Goal: Browse casually: Explore the website without a specific task or goal

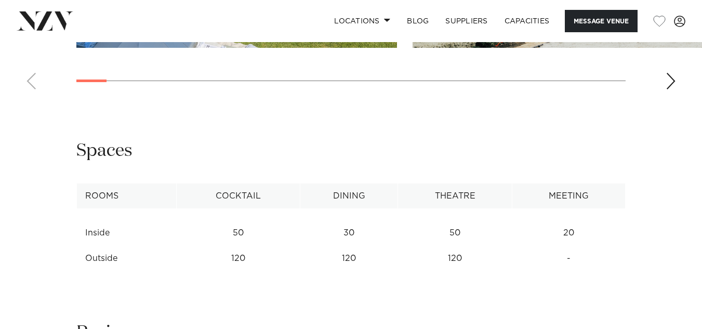
scroll to position [1039, 0]
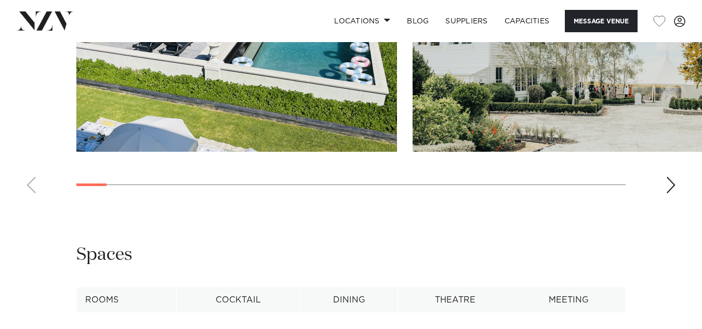
click at [661, 181] on swiper-container at bounding box center [351, 58] width 702 height 285
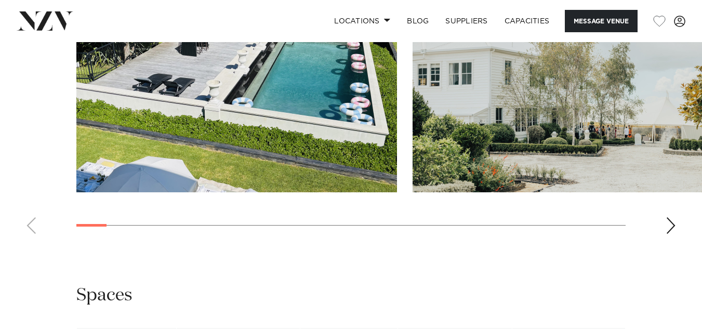
scroll to position [987, 0]
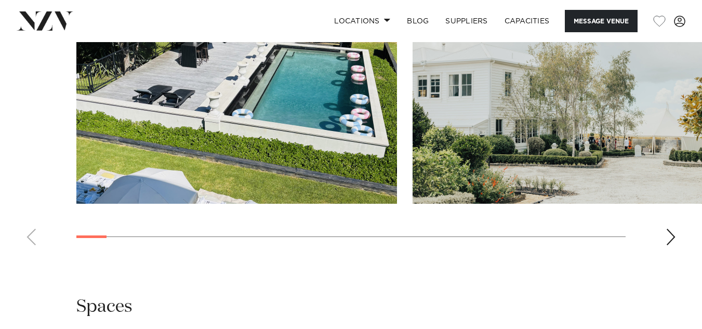
click at [671, 234] on div "Next slide" at bounding box center [670, 237] width 10 height 17
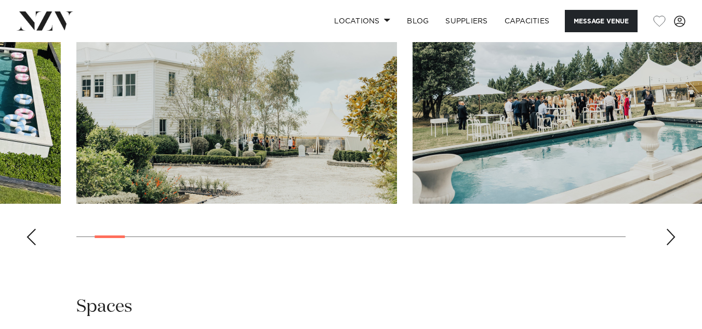
click at [672, 233] on div "Next slide" at bounding box center [670, 237] width 10 height 17
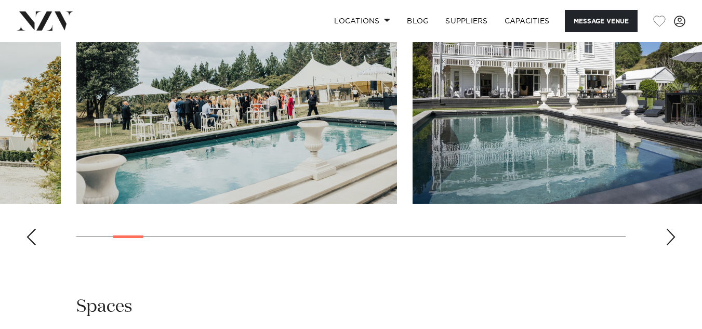
click at [672, 233] on div "Next slide" at bounding box center [670, 237] width 10 height 17
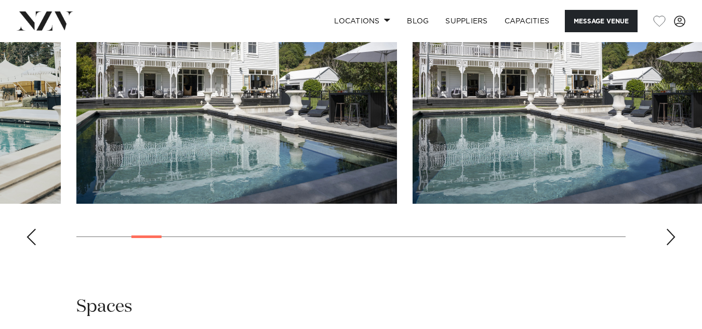
click at [672, 233] on div "Next slide" at bounding box center [670, 237] width 10 height 17
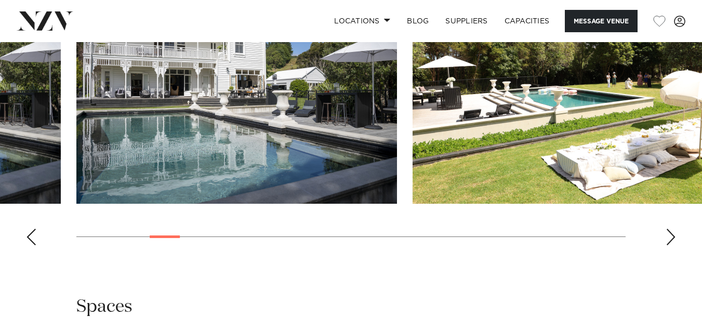
click at [672, 233] on div "Next slide" at bounding box center [670, 237] width 10 height 17
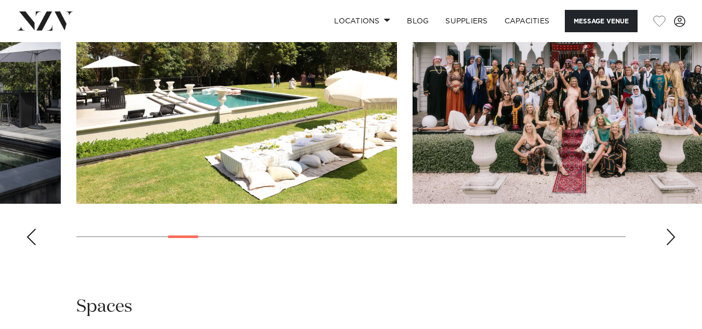
click at [672, 233] on div "Next slide" at bounding box center [670, 237] width 10 height 17
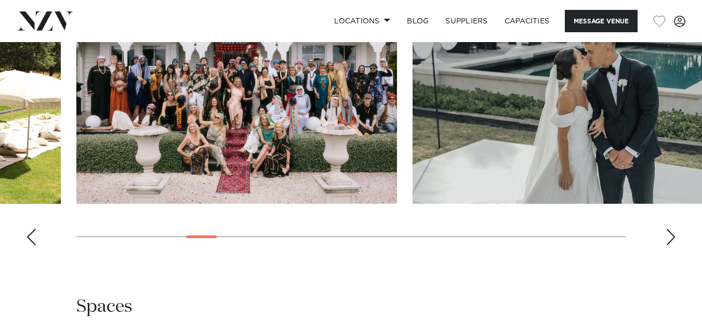
click at [672, 233] on div "Next slide" at bounding box center [670, 237] width 10 height 17
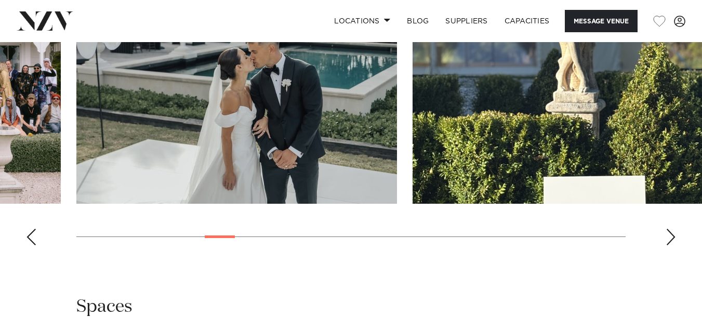
click at [671, 235] on div "Next slide" at bounding box center [670, 237] width 10 height 17
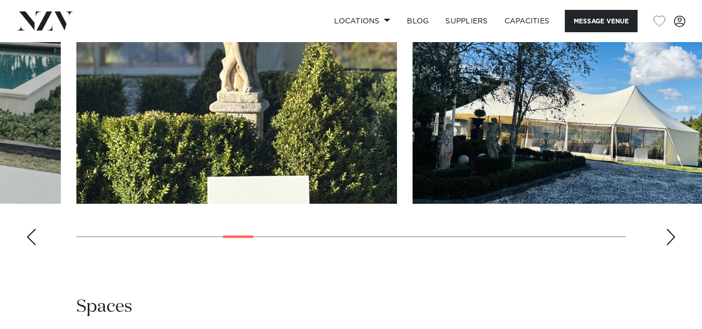
click at [671, 234] on div "Next slide" at bounding box center [670, 237] width 10 height 17
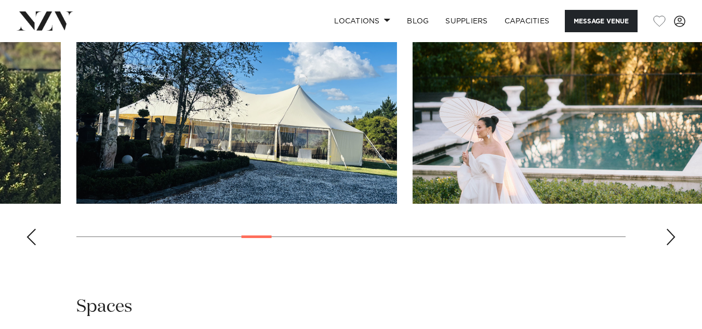
click at [671, 234] on div "Next slide" at bounding box center [670, 237] width 10 height 17
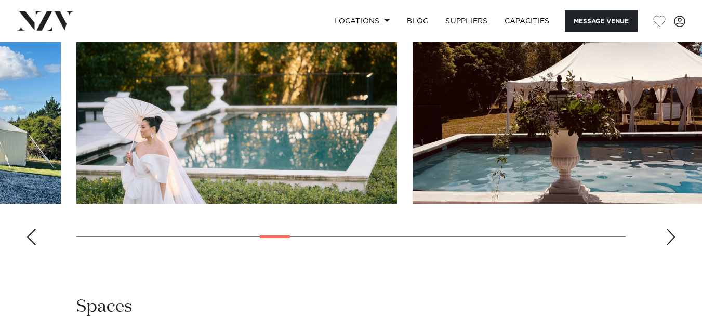
click at [671, 234] on div "Next slide" at bounding box center [670, 237] width 10 height 17
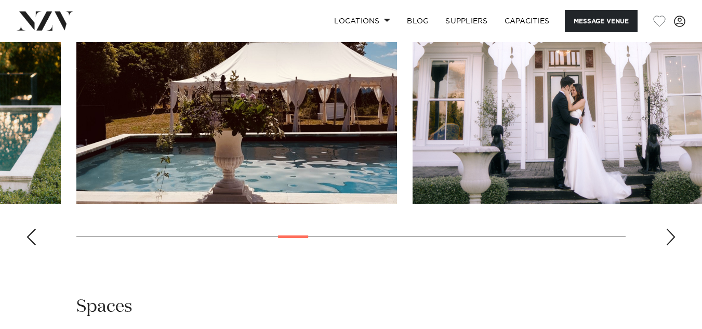
click at [672, 235] on div "Next slide" at bounding box center [670, 237] width 10 height 17
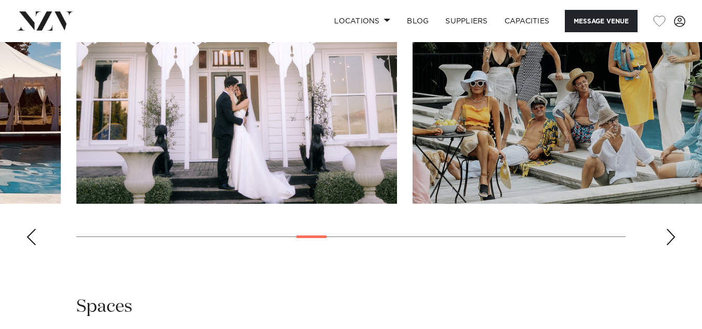
click at [672, 231] on div "Next slide" at bounding box center [670, 237] width 10 height 17
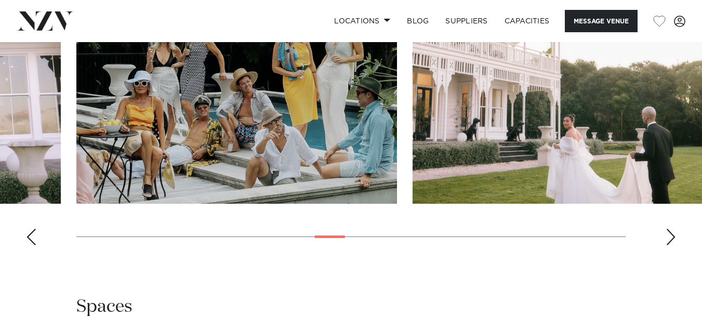
click at [672, 231] on div "Next slide" at bounding box center [670, 237] width 10 height 17
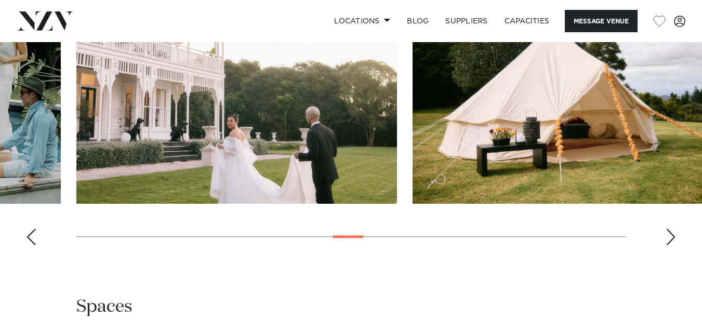
click at [672, 232] on div "Next slide" at bounding box center [670, 237] width 10 height 17
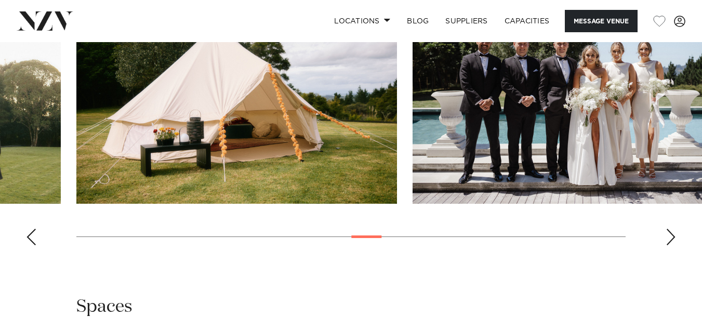
click at [672, 232] on div "Next slide" at bounding box center [670, 237] width 10 height 17
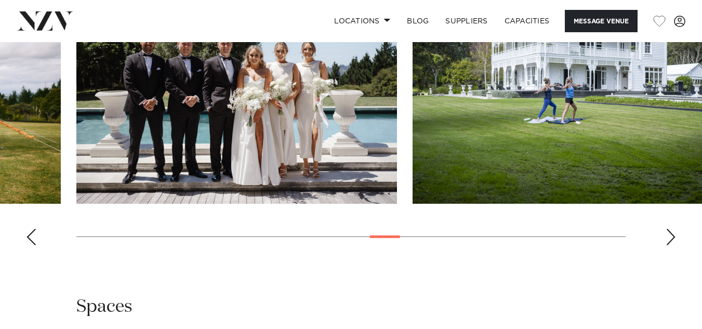
click at [672, 232] on div "Next slide" at bounding box center [670, 237] width 10 height 17
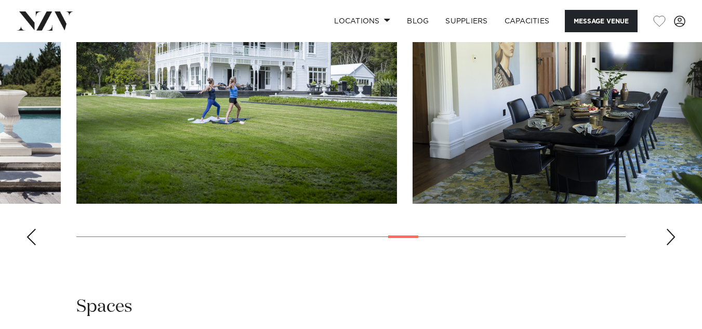
click at [672, 232] on div "Next slide" at bounding box center [670, 237] width 10 height 17
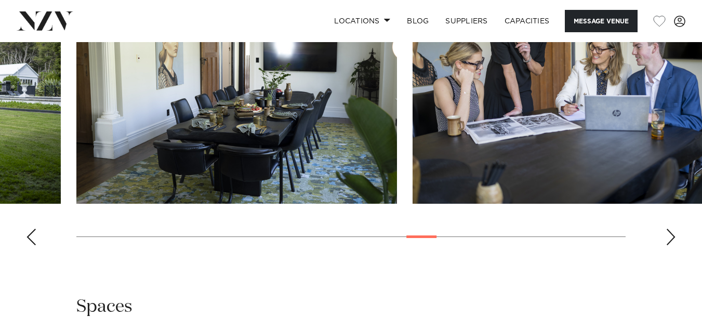
click at [672, 232] on div "Next slide" at bounding box center [670, 237] width 10 height 17
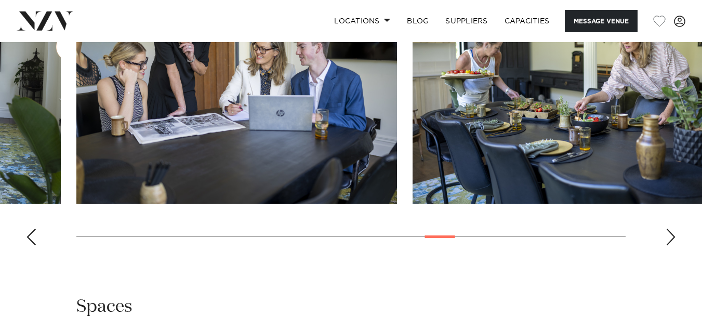
click at [672, 232] on div "Next slide" at bounding box center [670, 237] width 10 height 17
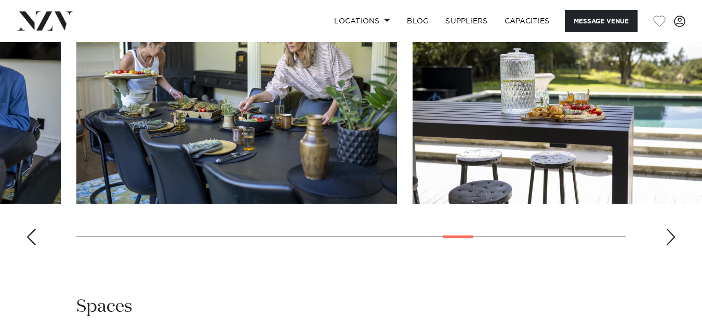
click at [672, 233] on div "Next slide" at bounding box center [670, 237] width 10 height 17
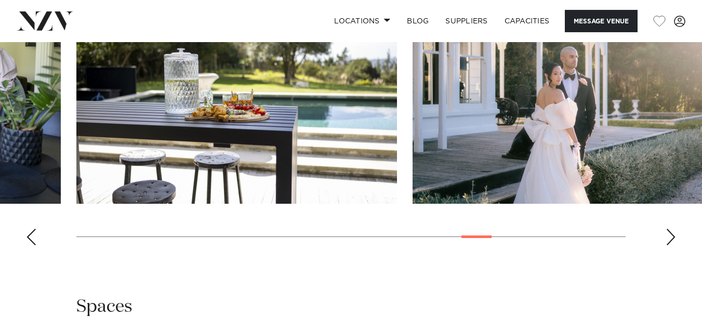
click at [672, 233] on div "Next slide" at bounding box center [670, 237] width 10 height 17
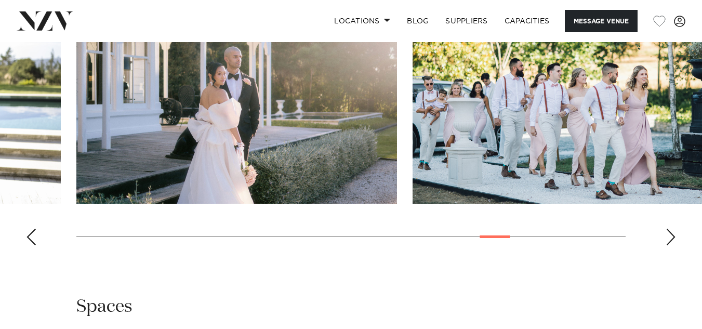
click at [672, 233] on div "Next slide" at bounding box center [670, 237] width 10 height 17
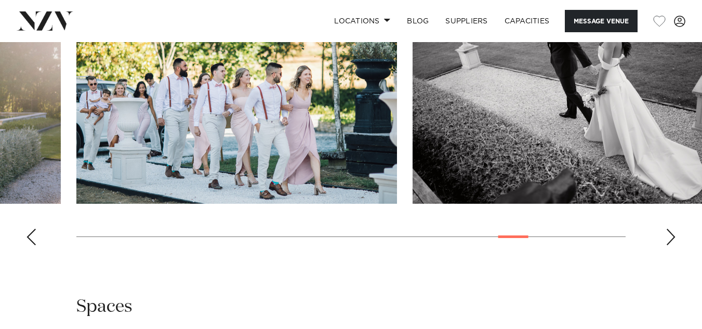
click at [672, 233] on div "Next slide" at bounding box center [670, 237] width 10 height 17
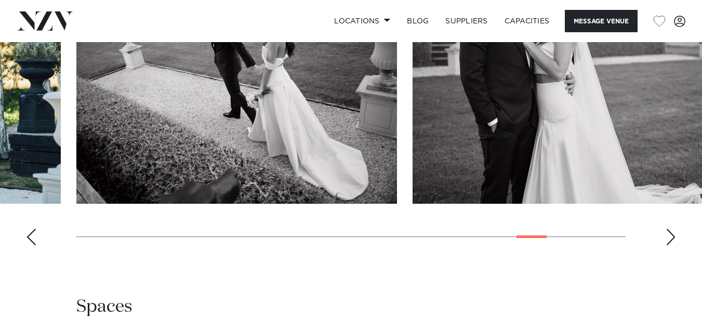
click at [672, 233] on div "Next slide" at bounding box center [670, 237] width 10 height 17
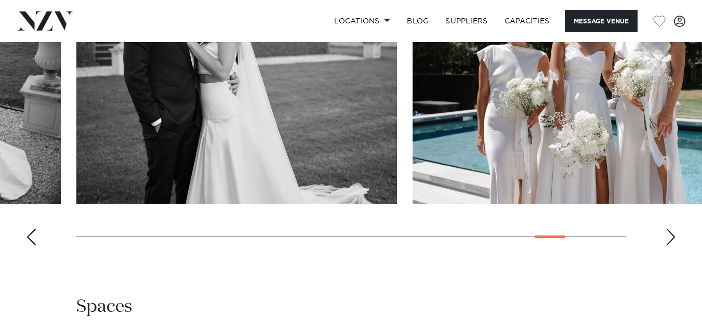
click at [672, 233] on div "Next slide" at bounding box center [670, 237] width 10 height 17
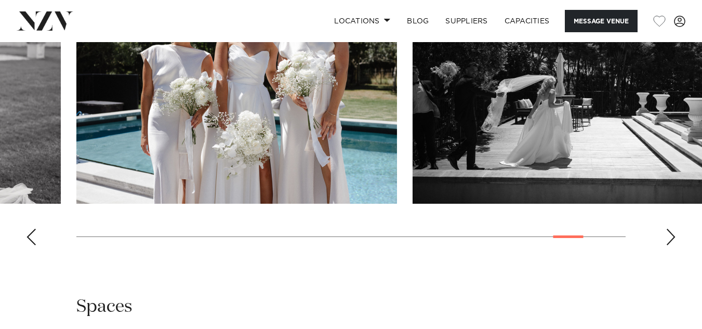
click at [672, 233] on div "Next slide" at bounding box center [670, 237] width 10 height 17
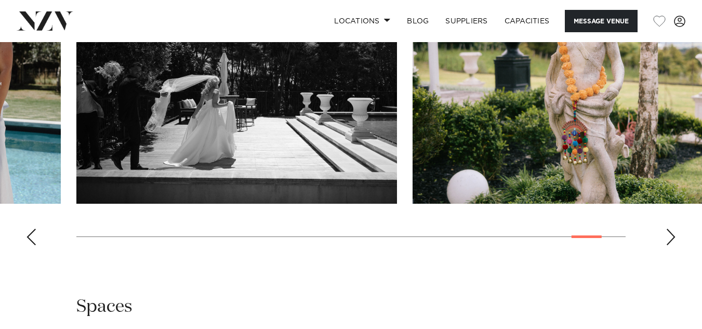
click at [671, 238] on div "Next slide" at bounding box center [670, 237] width 10 height 17
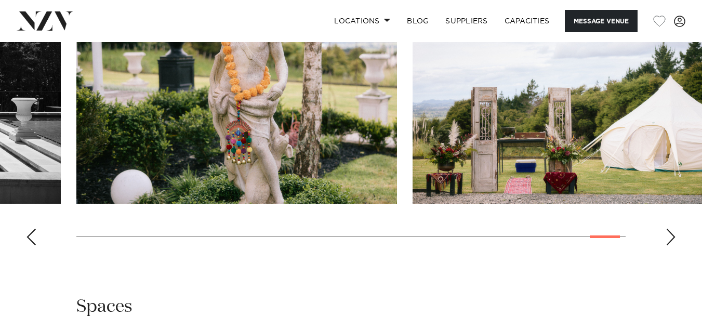
click at [671, 237] on div "Next slide" at bounding box center [670, 237] width 10 height 17
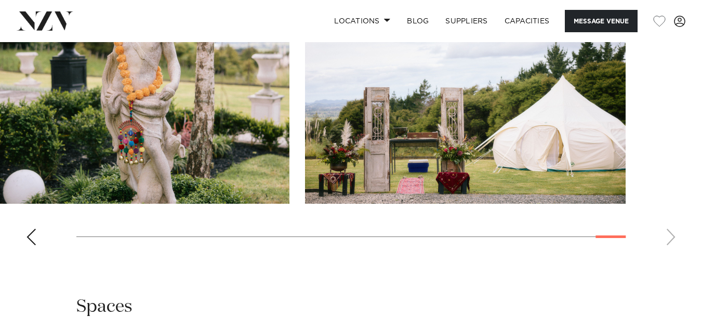
click at [671, 237] on swiper-container at bounding box center [351, 110] width 702 height 285
